Goal: Task Accomplishment & Management: Manage account settings

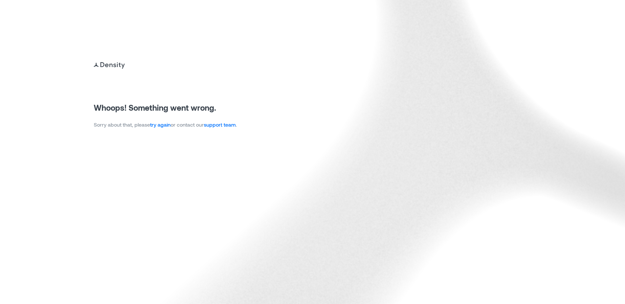
click at [160, 125] on link "try again" at bounding box center [160, 124] width 21 height 6
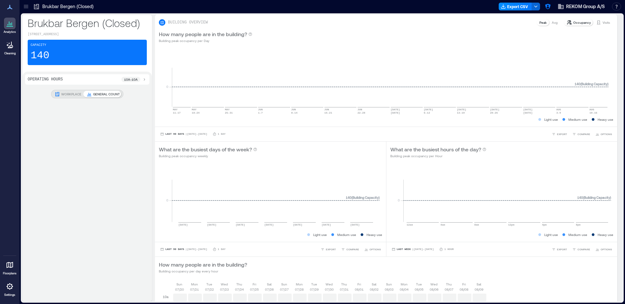
click at [24, 7] on icon at bounding box center [26, 6] width 7 height 7
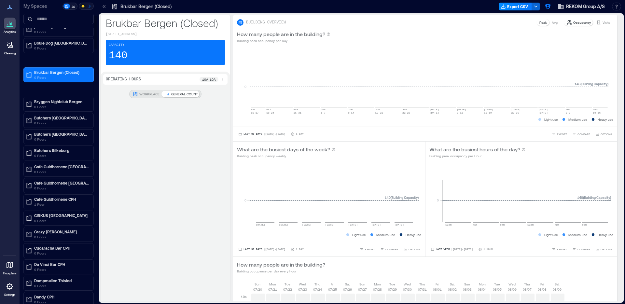
scroll to position [207, 0]
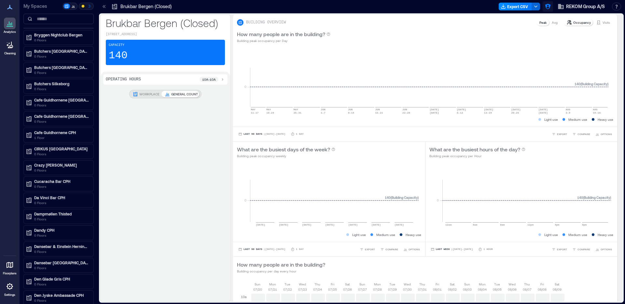
click at [548, 5] on icon "button" at bounding box center [548, 6] width 7 height 7
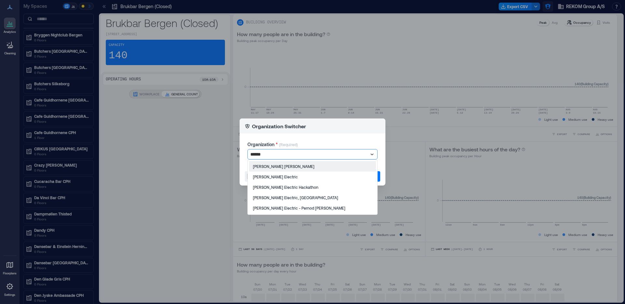
type input "*******"
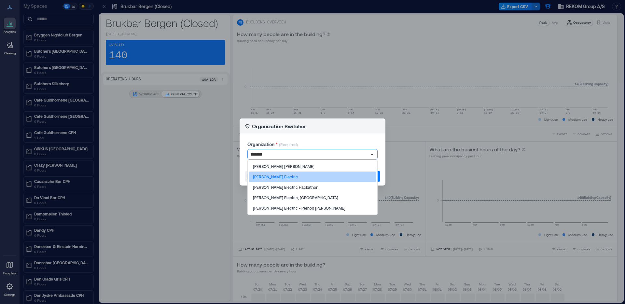
click at [324, 174] on div "[PERSON_NAME] Electric" at bounding box center [312, 177] width 127 height 10
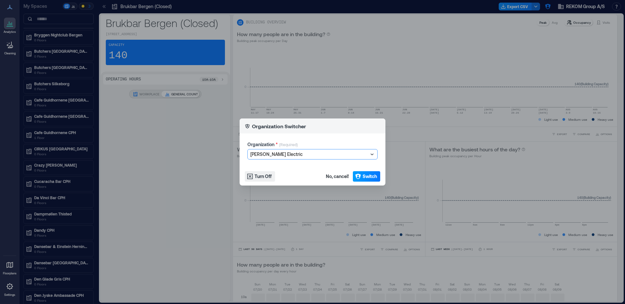
click at [368, 176] on span "Switch" at bounding box center [370, 176] width 14 height 7
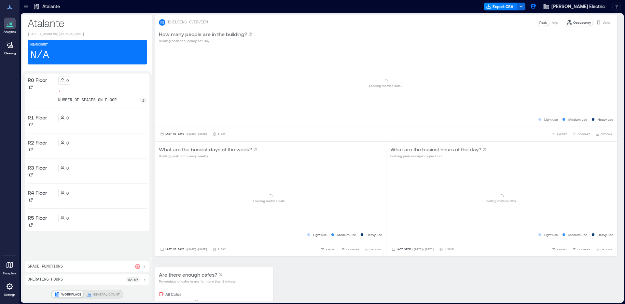
click at [25, 5] on icon at bounding box center [26, 5] width 4 height 1
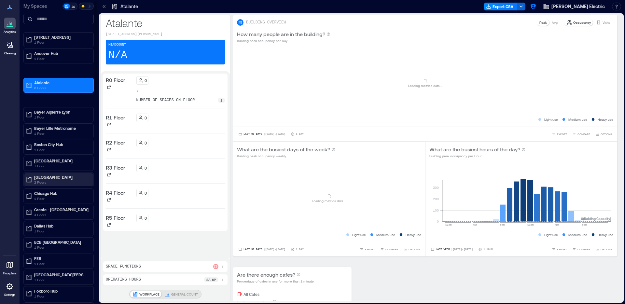
click at [60, 177] on p "[GEOGRAPHIC_DATA]" at bounding box center [61, 176] width 55 height 5
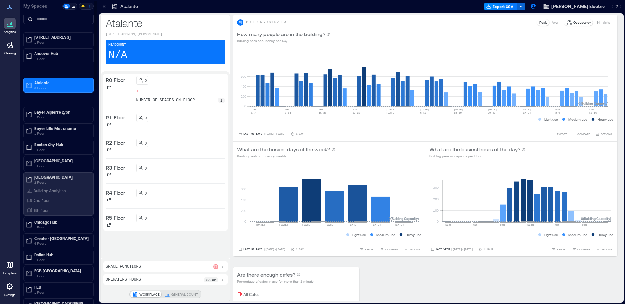
drag, startPoint x: 49, startPoint y: 200, endPoint x: 49, endPoint y: 205, distance: 5.6
click at [49, 200] on p "2nd floor" at bounding box center [42, 200] width 16 height 5
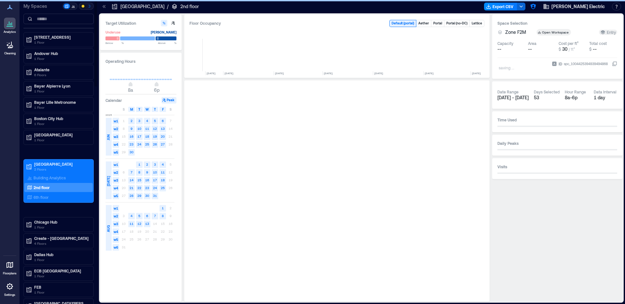
scroll to position [0, 852]
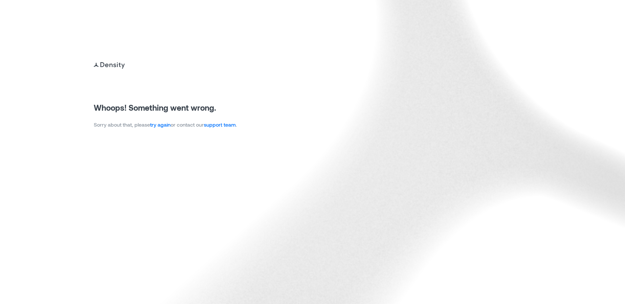
click at [165, 126] on link "try again" at bounding box center [160, 124] width 21 height 6
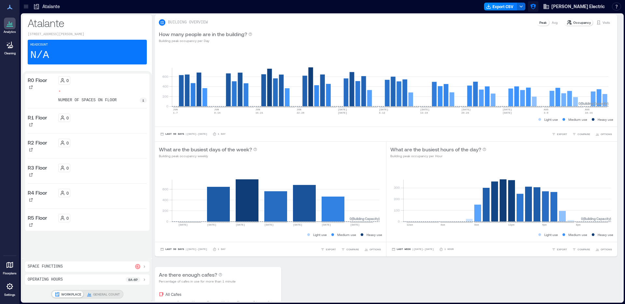
click at [536, 5] on icon "button" at bounding box center [533, 7] width 6 height 6
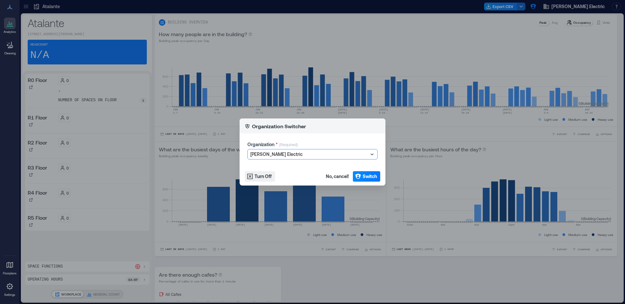
click at [296, 159] on div "[PERSON_NAME] Electric" at bounding box center [313, 154] width 130 height 10
type input "******"
click at [294, 165] on div "OpenAI" at bounding box center [312, 166] width 127 height 10
click at [374, 175] on span "Switch" at bounding box center [370, 176] width 14 height 7
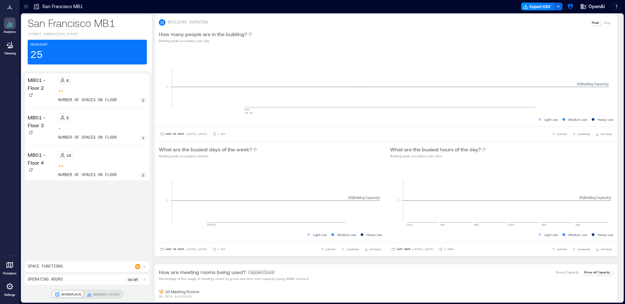
click at [29, 10] on div at bounding box center [26, 6] width 10 height 10
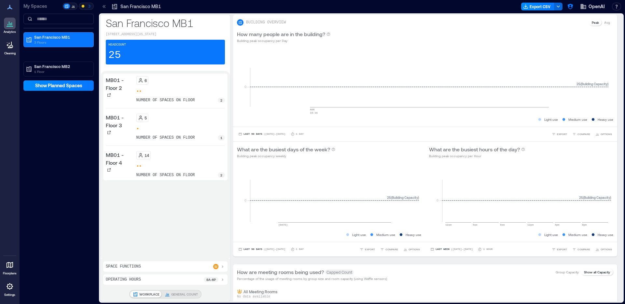
click at [7, 287] on icon at bounding box center [10, 286] width 7 height 7
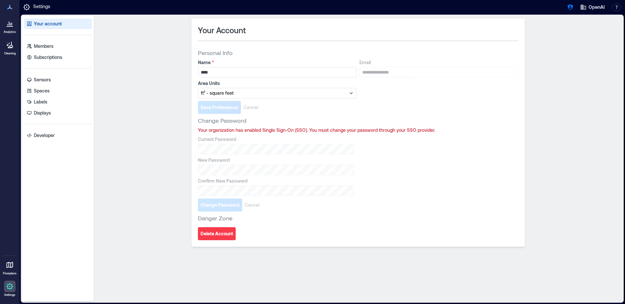
click at [55, 40] on div "Your account Members Subscriptions Sensors Spaces Labels Displays Developer" at bounding box center [58, 159] width 72 height 286
click at [57, 47] on link "Members" at bounding box center [58, 46] width 68 height 10
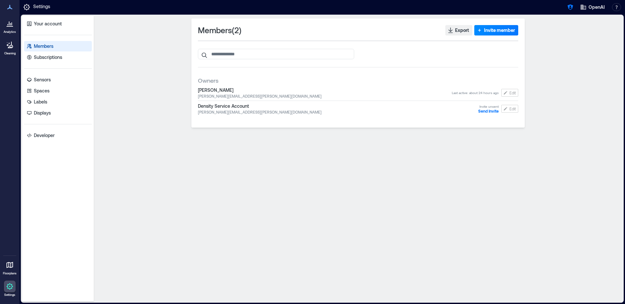
click at [11, 28] on div at bounding box center [10, 24] width 12 height 12
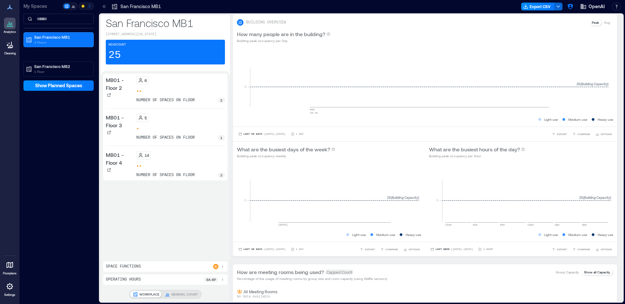
click at [8, 282] on div at bounding box center [10, 287] width 12 height 12
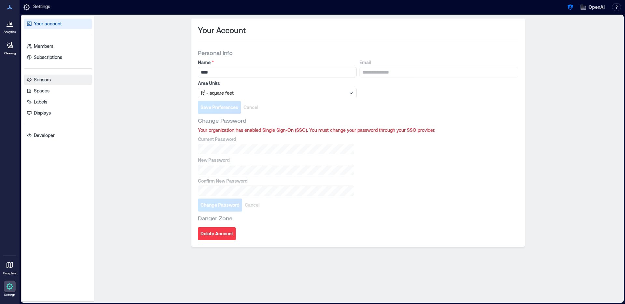
click at [46, 78] on p "Sensors" at bounding box center [42, 80] width 17 height 7
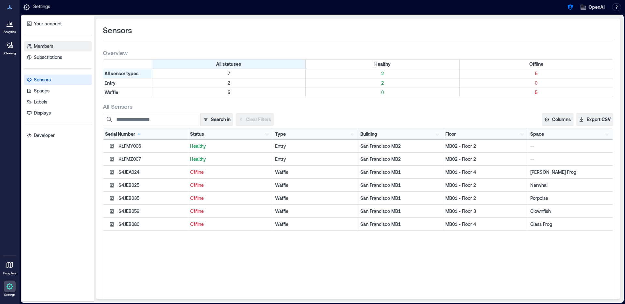
click at [58, 47] on link "Members" at bounding box center [58, 46] width 68 height 10
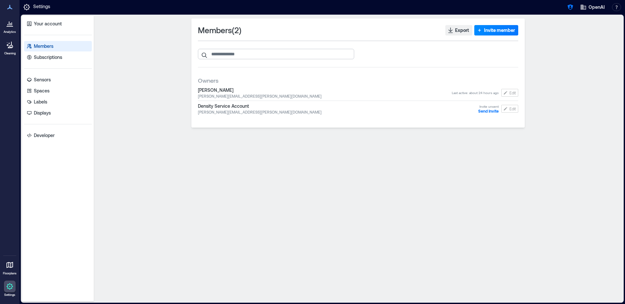
click at [290, 53] on input "search" at bounding box center [276, 54] width 156 height 10
paste input "**********"
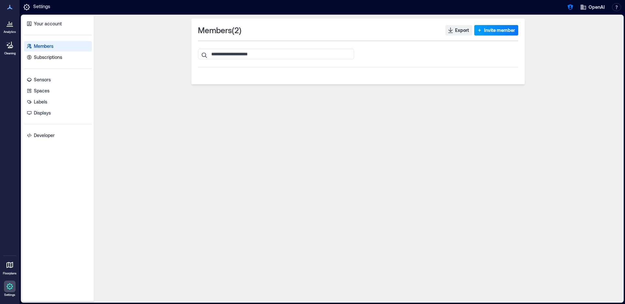
type input "**********"
click at [484, 29] on span "Invite member" at bounding box center [499, 30] width 31 height 7
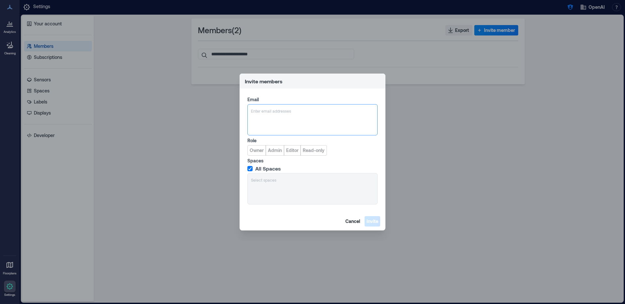
click at [267, 113] on div at bounding box center [312, 111] width 123 height 7
type input "**********"
click at [256, 152] on span "Owner" at bounding box center [257, 150] width 14 height 7
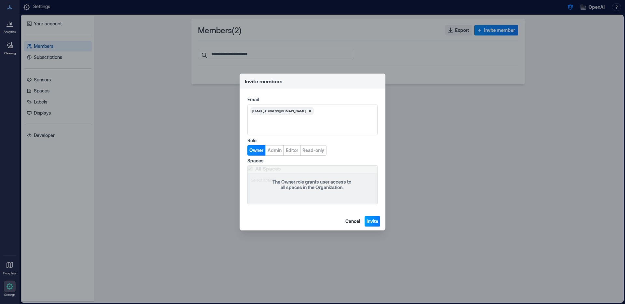
click at [376, 223] on span "Invite" at bounding box center [373, 221] width 12 height 7
